Goal: Information Seeking & Learning: Learn about a topic

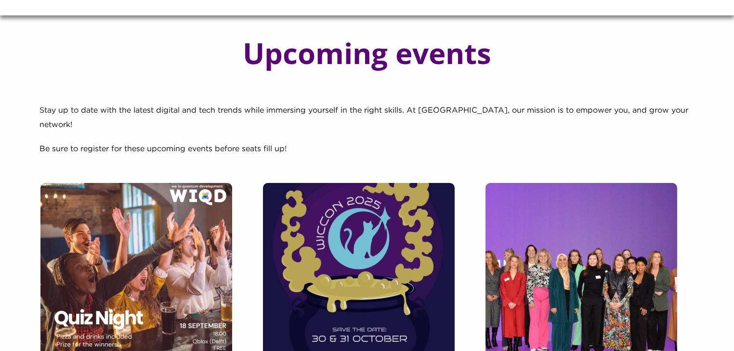
scroll to position [154, 0]
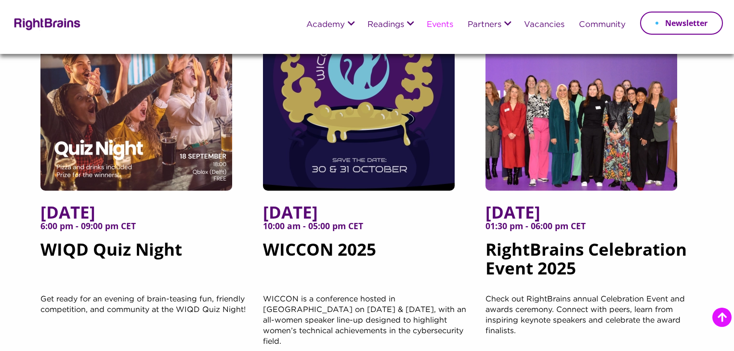
click at [609, 146] on img at bounding box center [581, 101] width 192 height 177
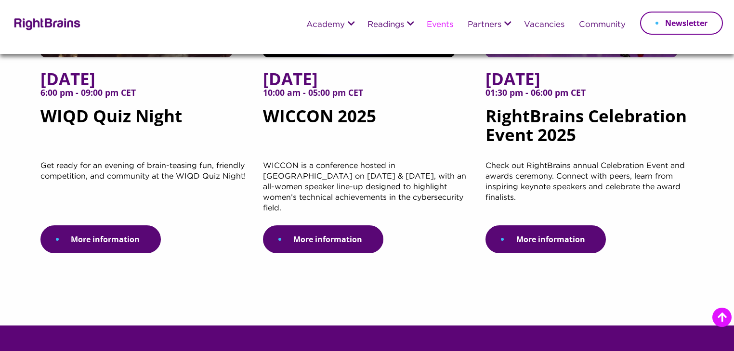
scroll to position [347, 0]
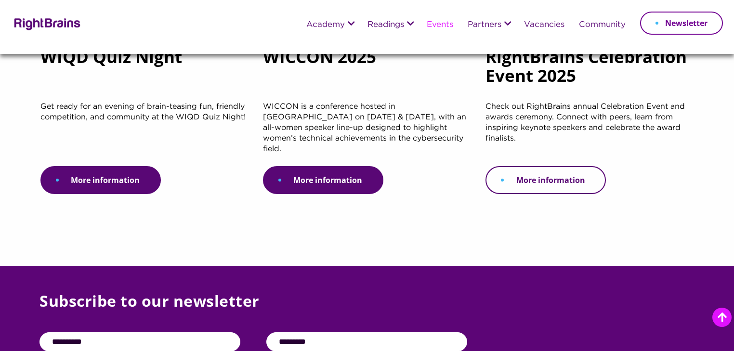
click at [549, 166] on link "More information" at bounding box center [545, 180] width 120 height 28
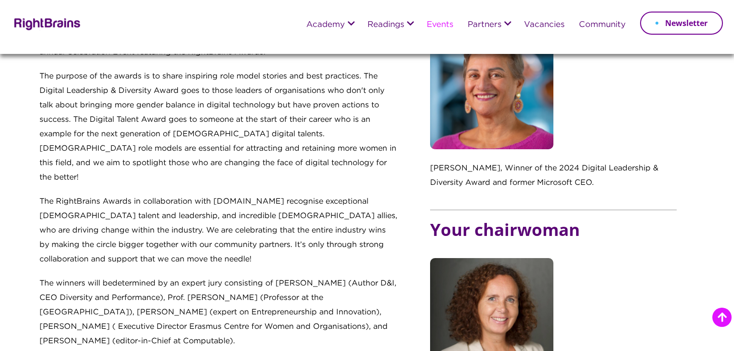
scroll to position [539, 0]
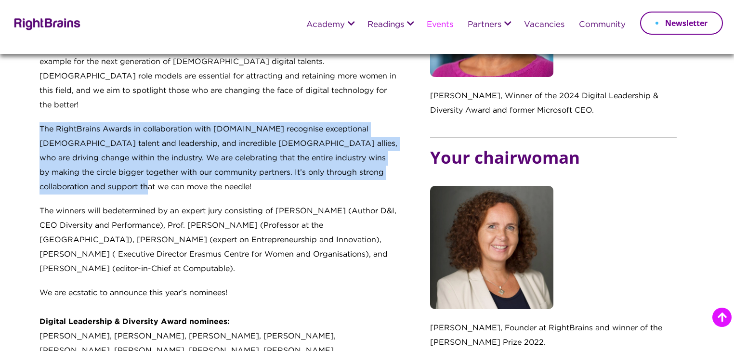
drag, startPoint x: 46, startPoint y: 119, endPoint x: 226, endPoint y: 162, distance: 184.8
copy p "The RightBrains Awards in collaboration with Computable.nl recognise exceptiona…"
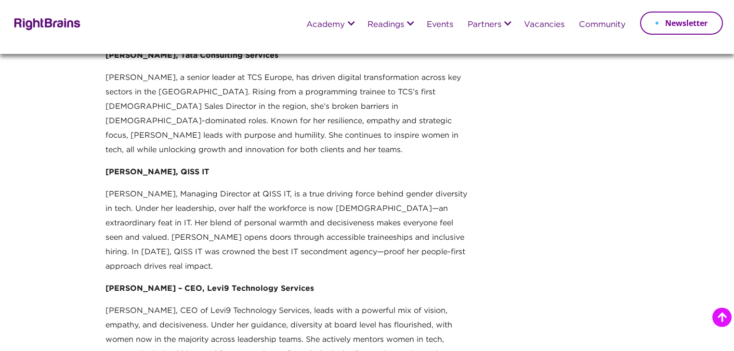
scroll to position [308, 0]
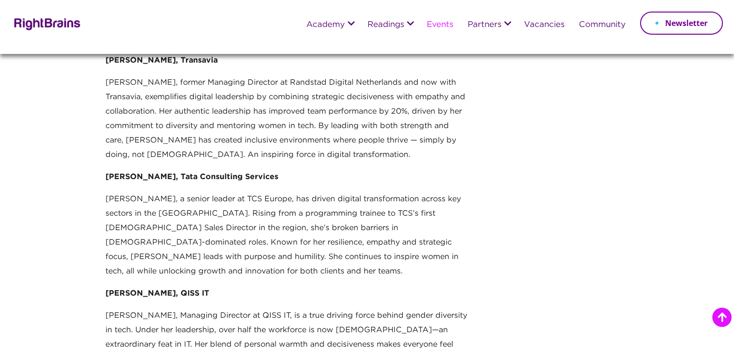
click at [427, 22] on link "Events" at bounding box center [440, 25] width 26 height 9
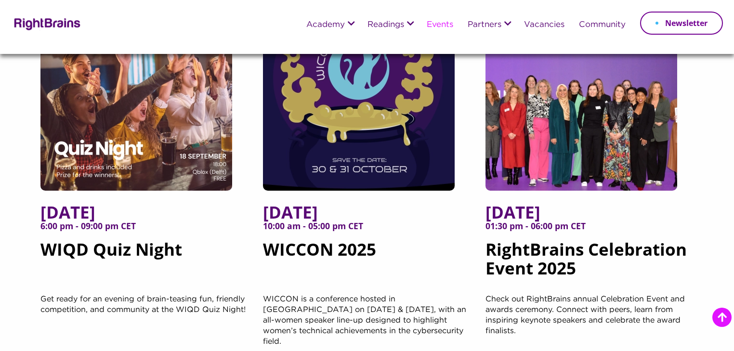
scroll to position [270, 0]
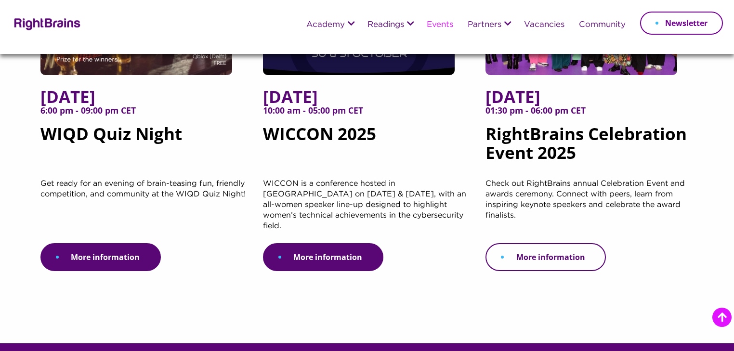
click at [520, 243] on link "More information" at bounding box center [545, 257] width 120 height 28
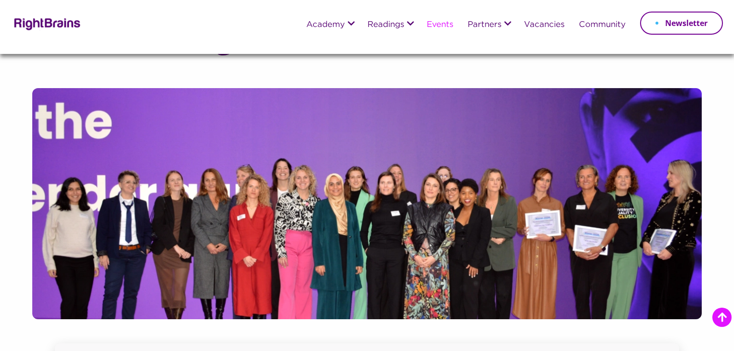
scroll to position [655, 0]
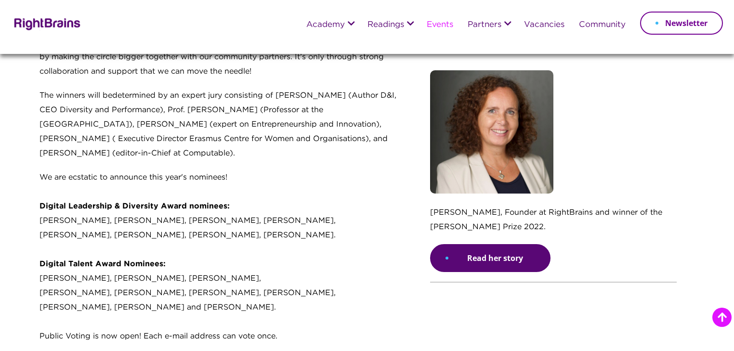
drag, startPoint x: 39, startPoint y: 191, endPoint x: 251, endPoint y: 223, distance: 214.4
click at [251, 223] on p "We are ecstatic to announce this year's nominees! Digital Leadership & Diversit…" at bounding box center [218, 261] width 358 height 183
copy p "Digital Leadership & Diversity Award nominees: [PERSON_NAME], [PERSON_NAME], [P…"
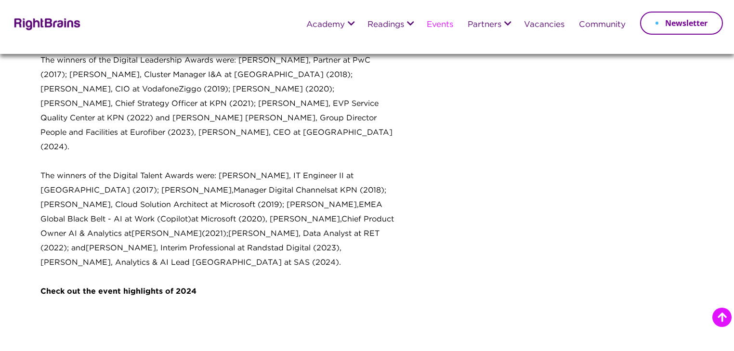
scroll to position [1117, 0]
